Goal: Task Accomplishment & Management: Use online tool/utility

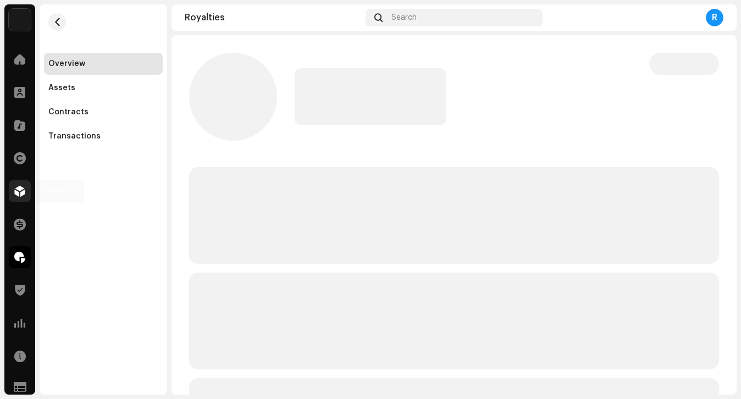
click at [14, 192] on span at bounding box center [19, 191] width 11 height 9
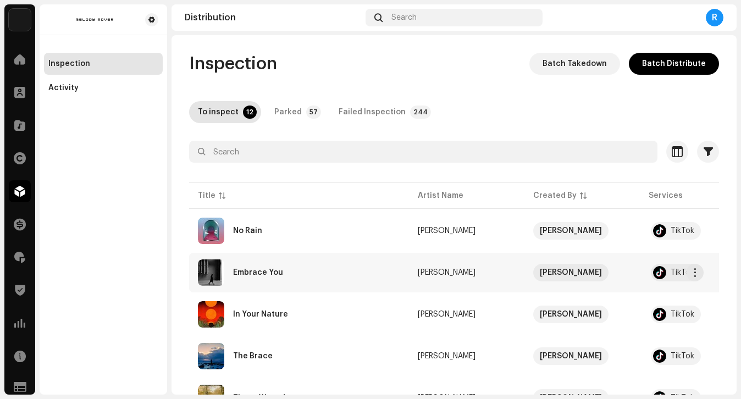
scroll to position [72, 0]
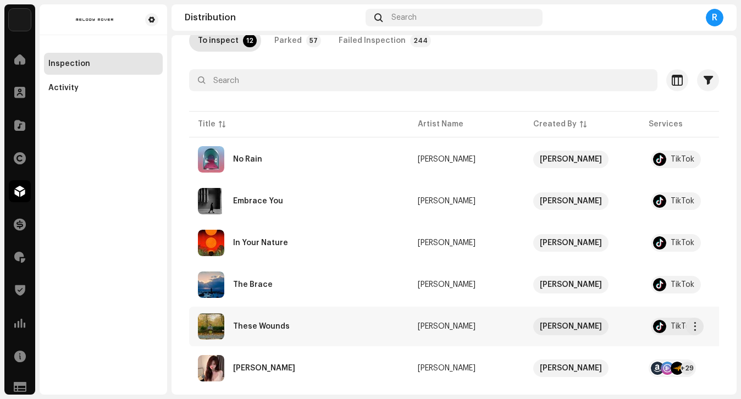
click at [351, 320] on div "These Wounds" at bounding box center [299, 327] width 202 height 26
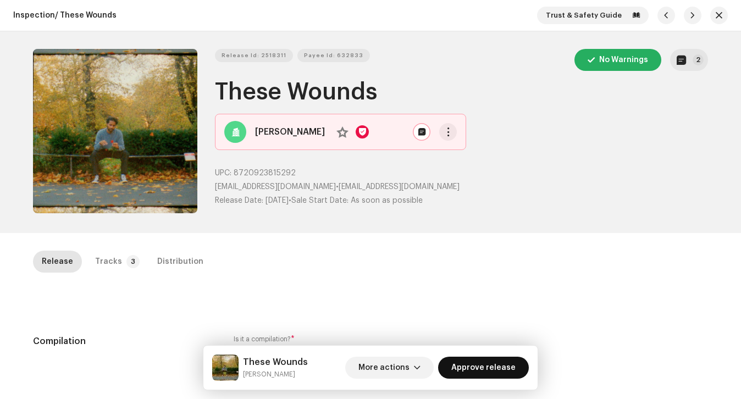
click at [471, 371] on span "Approve release" at bounding box center [484, 368] width 64 height 22
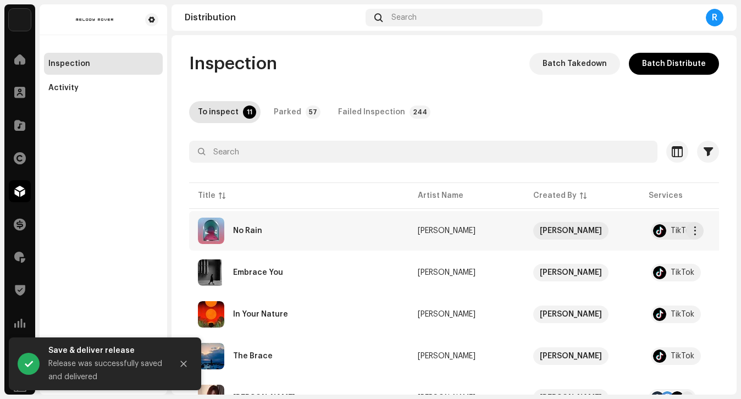
click at [275, 240] on div "No Rain" at bounding box center [299, 231] width 202 height 26
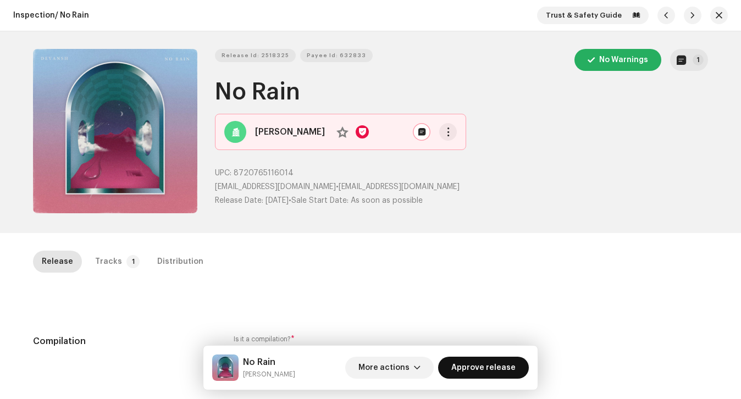
click at [483, 365] on span "Approve release" at bounding box center [484, 368] width 64 height 22
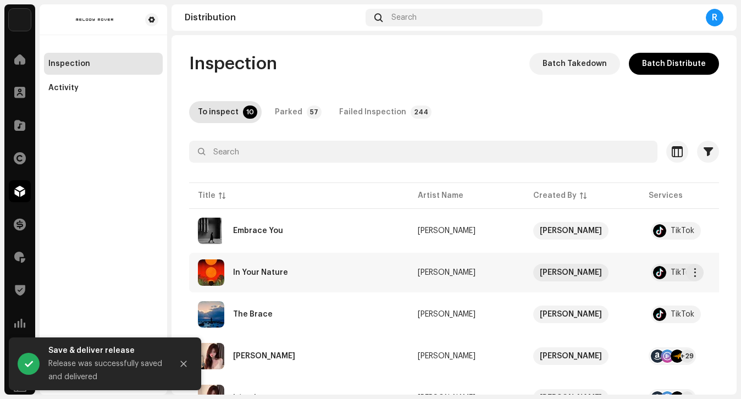
click at [318, 282] on div "In Your Nature" at bounding box center [299, 273] width 202 height 26
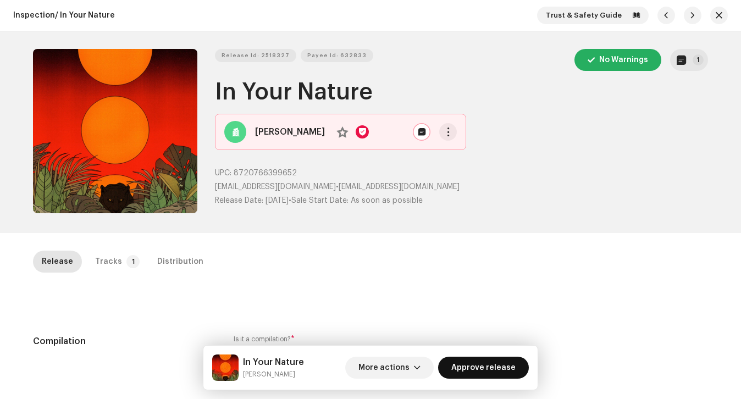
click at [455, 366] on button "Approve release" at bounding box center [483, 368] width 91 height 22
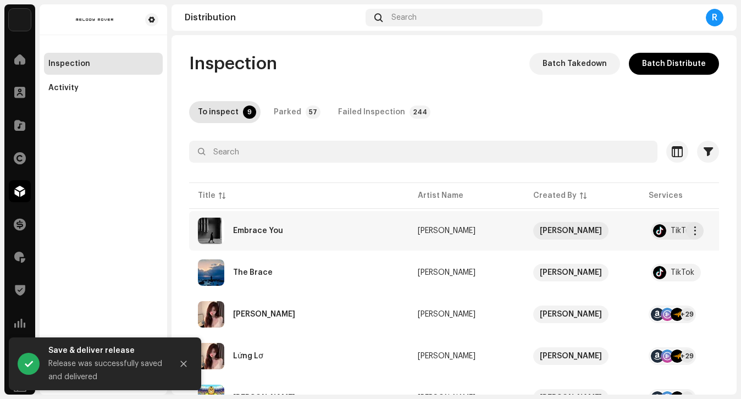
click at [330, 243] on div "Embrace You" at bounding box center [299, 231] width 202 height 26
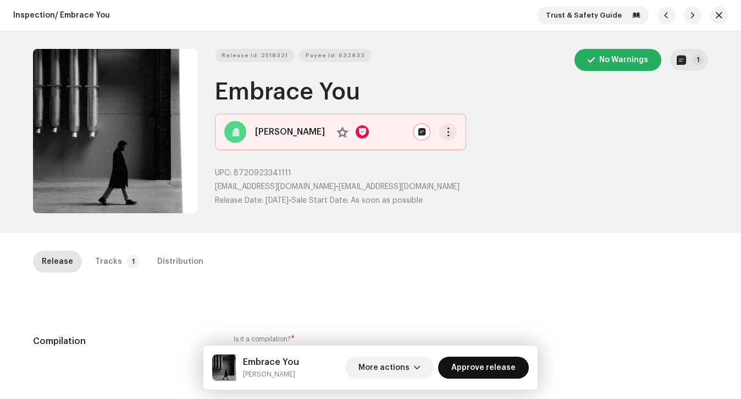
click at [464, 366] on span "Approve release" at bounding box center [484, 368] width 64 height 22
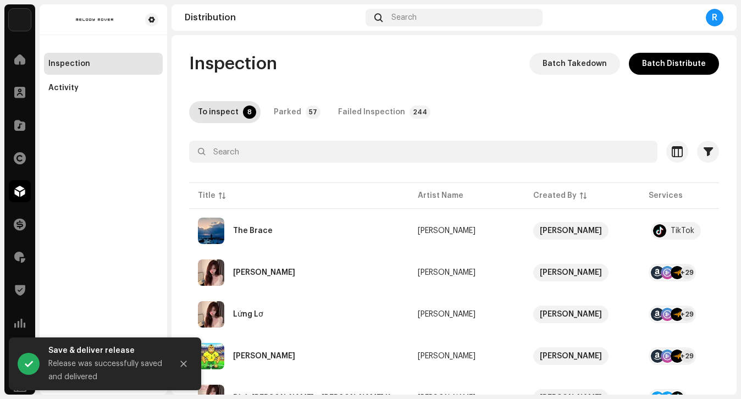
click at [329, 241] on div "The Brace" at bounding box center [299, 231] width 202 height 26
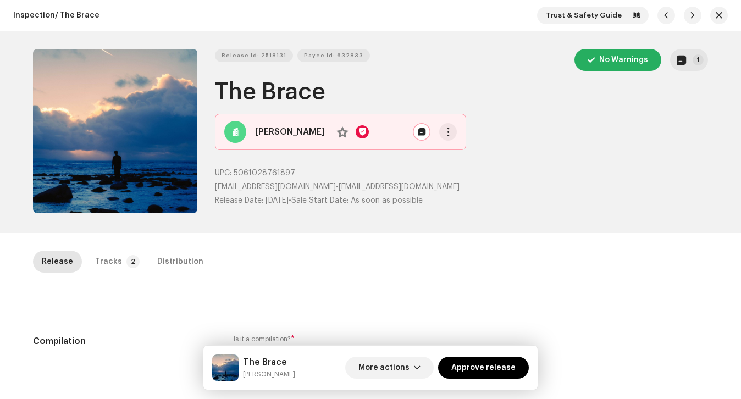
click at [113, 248] on div "Inspection / The Brace Trust & Safety Guide Release Id: 2518131 Payee Id: 63283…" at bounding box center [370, 199] width 741 height 399
click at [114, 259] on p-tab "Tracks 2" at bounding box center [115, 262] width 58 height 22
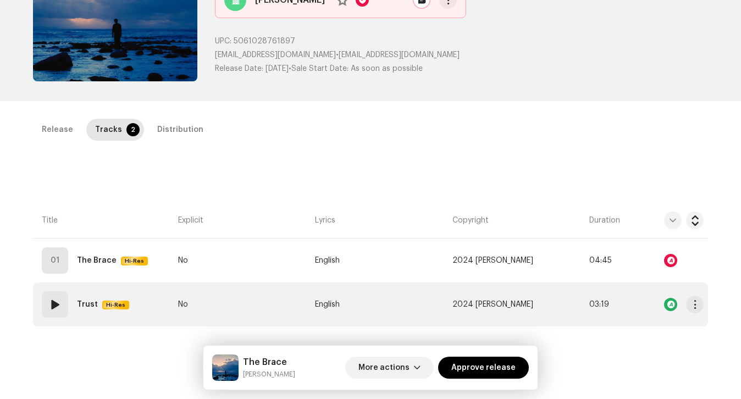
scroll to position [142, 0]
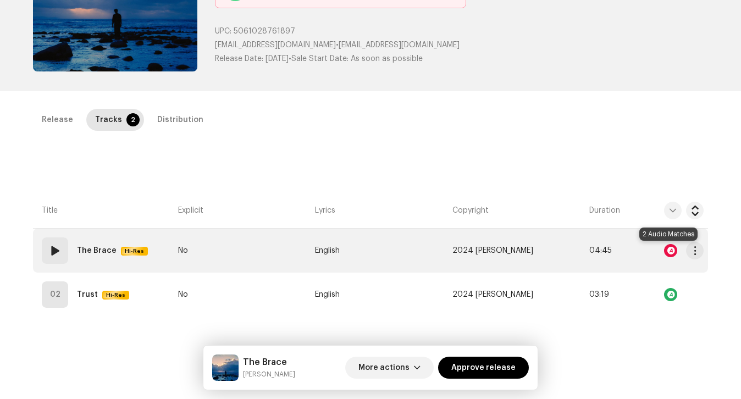
click at [668, 254] on div at bounding box center [670, 250] width 13 height 13
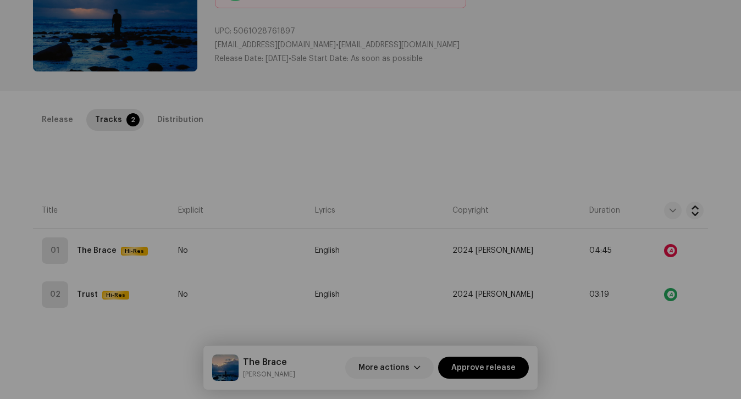
click at [591, 131] on div "Audio Recognition by Remix/Sample 2 All results require review/listening to avo…" at bounding box center [370, 199] width 741 height 399
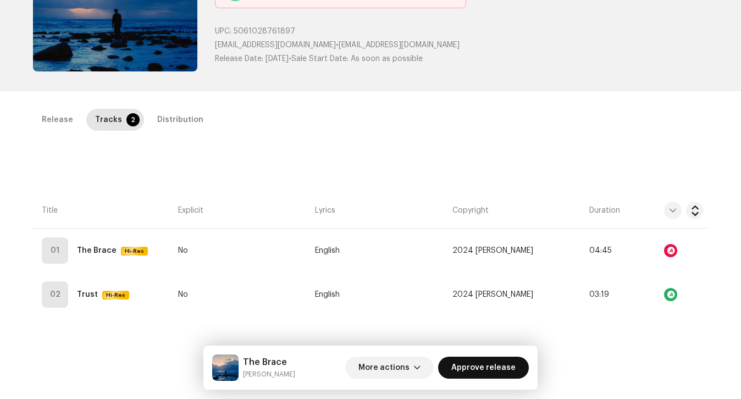
click at [487, 370] on span "Approve release" at bounding box center [484, 368] width 64 height 22
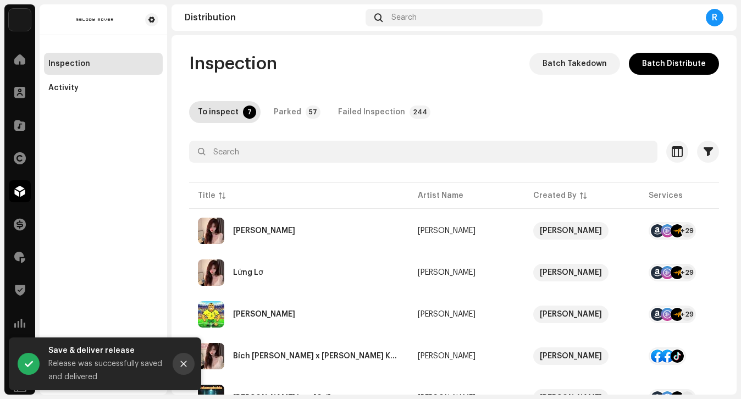
click at [188, 363] on button "Close" at bounding box center [184, 364] width 22 height 22
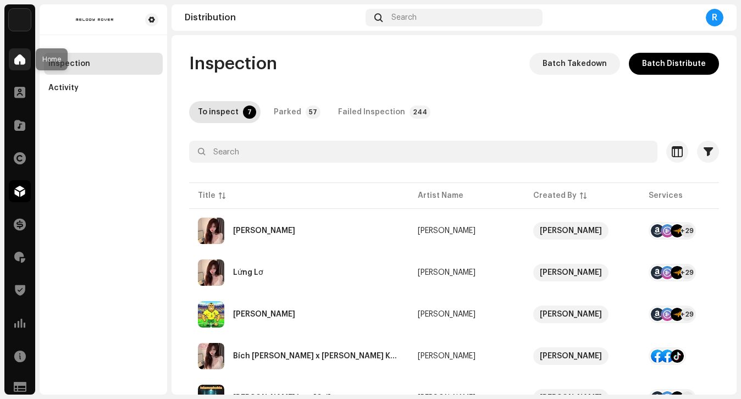
click at [24, 59] on span at bounding box center [19, 59] width 11 height 9
